Goal: Find specific page/section: Find specific page/section

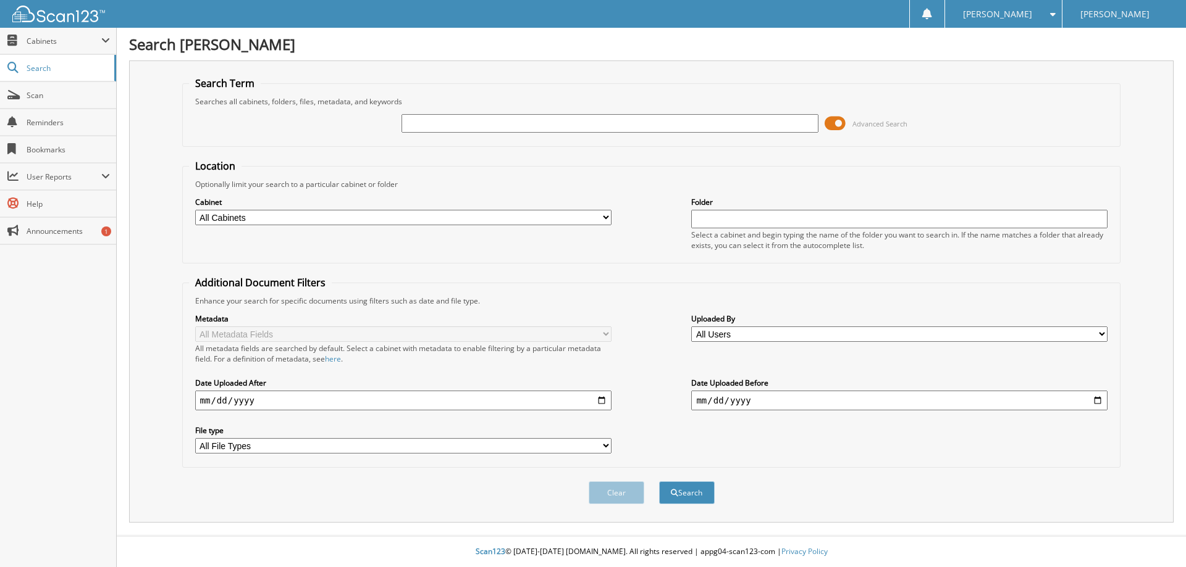
click at [425, 123] on input "text" at bounding box center [609, 123] width 416 height 19
type input "[PHONE_NUMBER]"
click at [659, 482] on button "Search" at bounding box center [687, 493] width 56 height 23
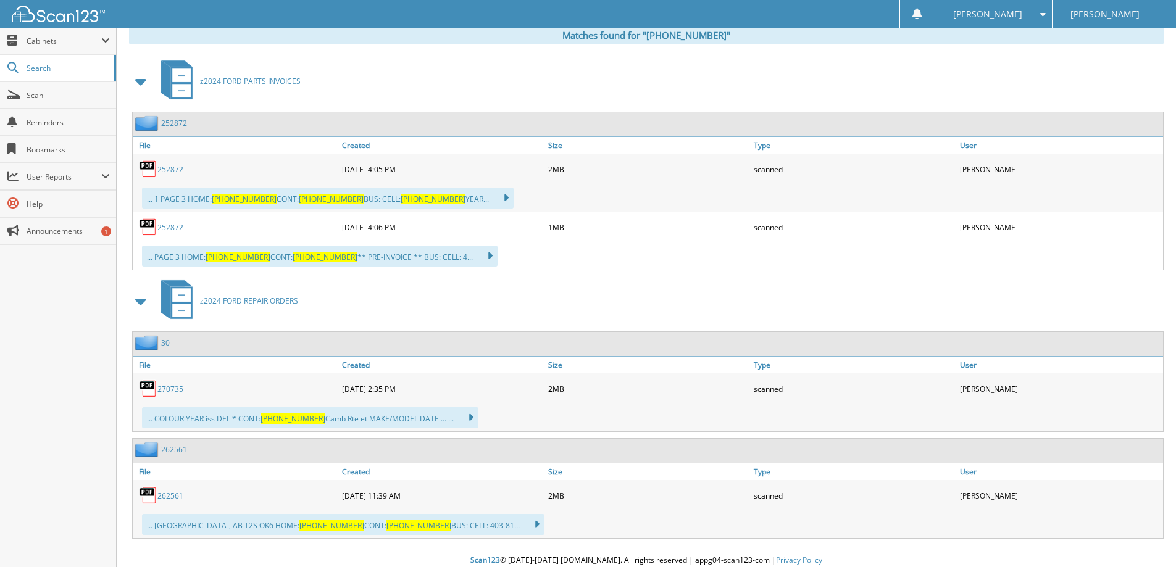
scroll to position [525, 0]
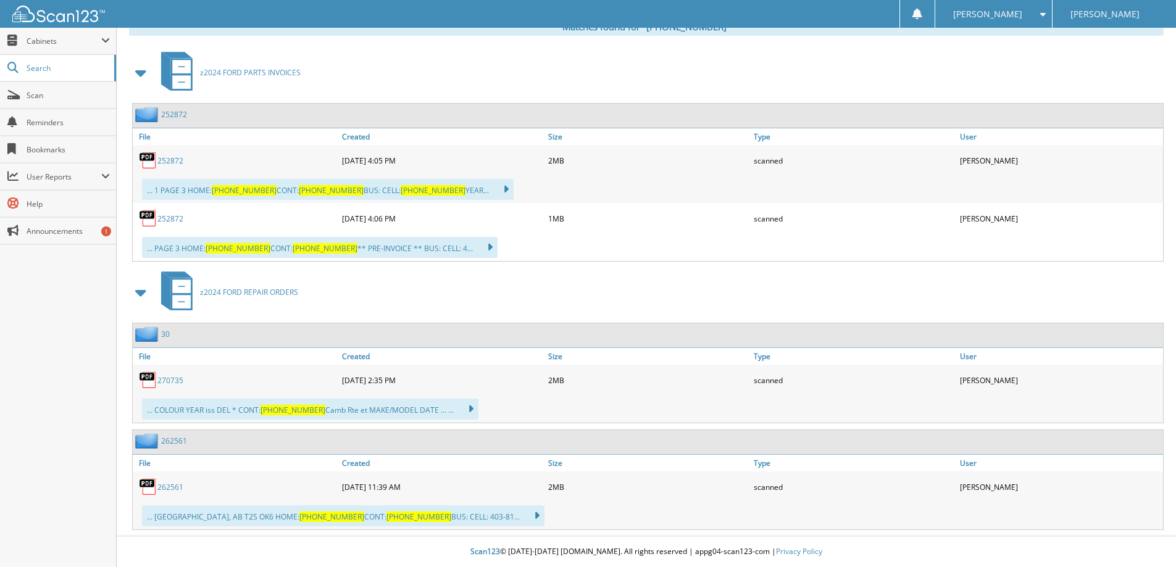
click at [177, 383] on link "270735" at bounding box center [170, 380] width 26 height 10
click at [164, 489] on link "262561" at bounding box center [170, 487] width 26 height 10
